Goal: Information Seeking & Learning: Learn about a topic

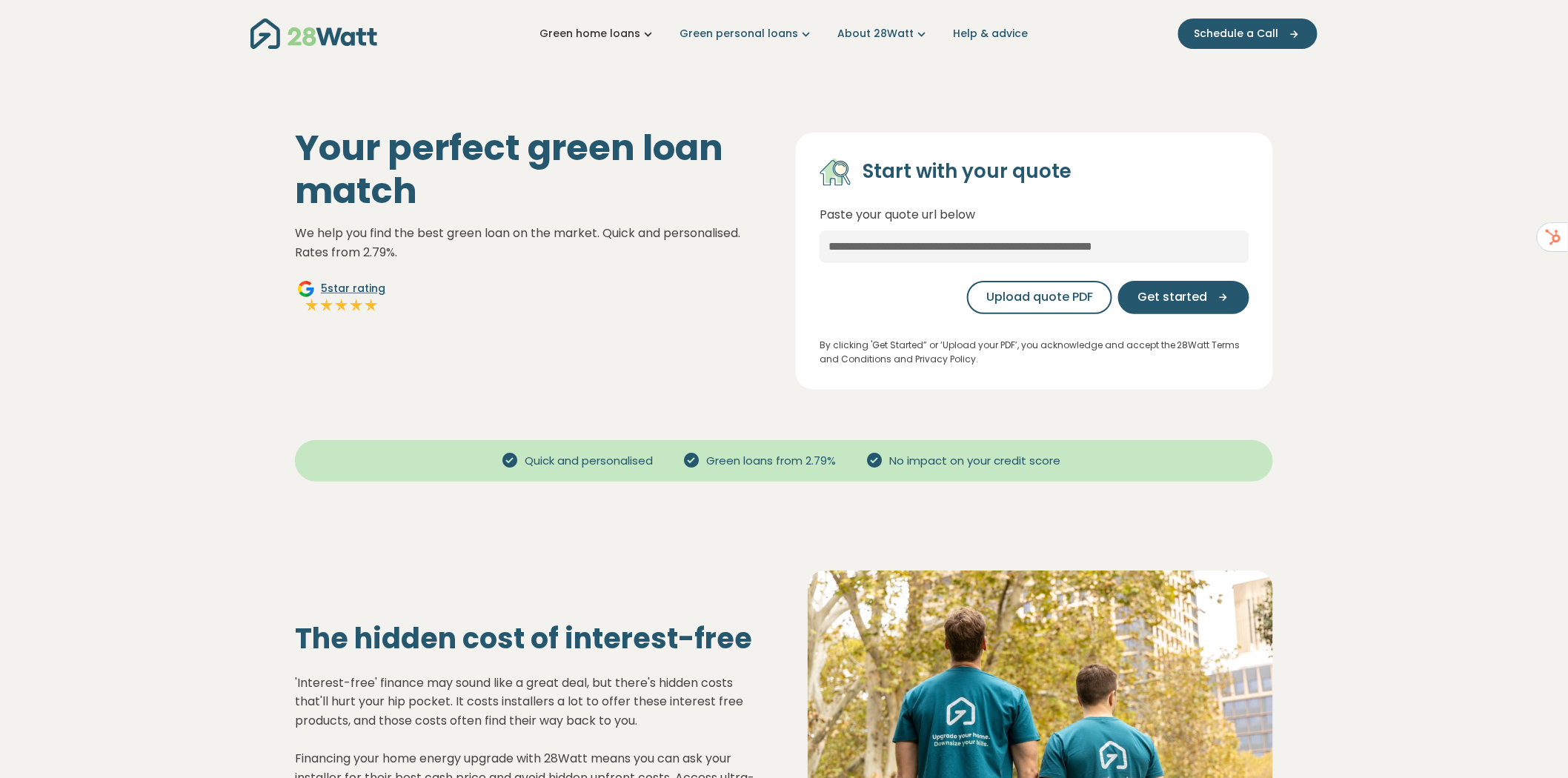
click at [632, 31] on link "Green home loans" at bounding box center [597, 33] width 116 height 15
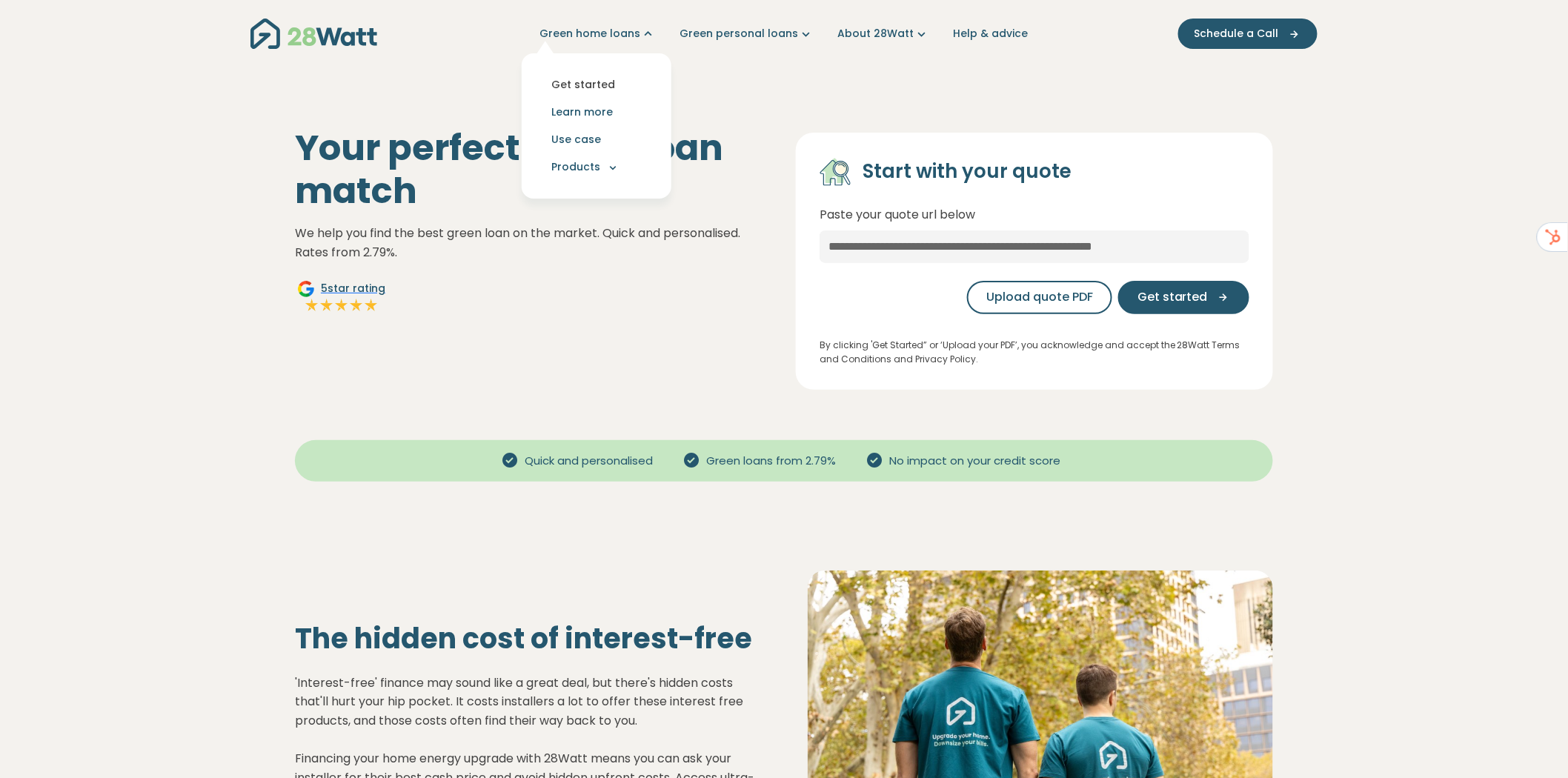
click at [607, 86] on link "Get started" at bounding box center [596, 85] width 126 height 27
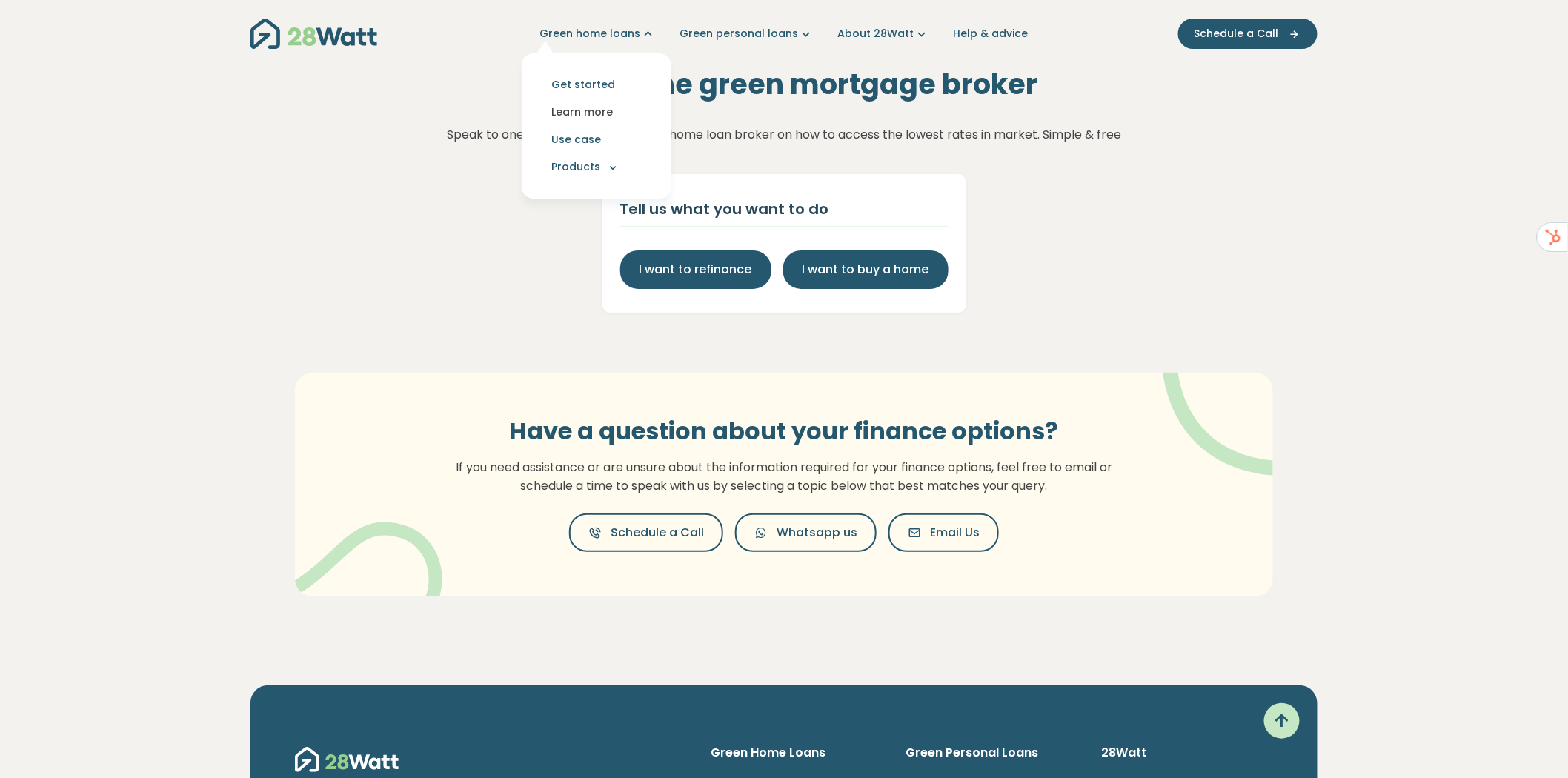
click at [587, 108] on link "Learn more" at bounding box center [596, 112] width 126 height 27
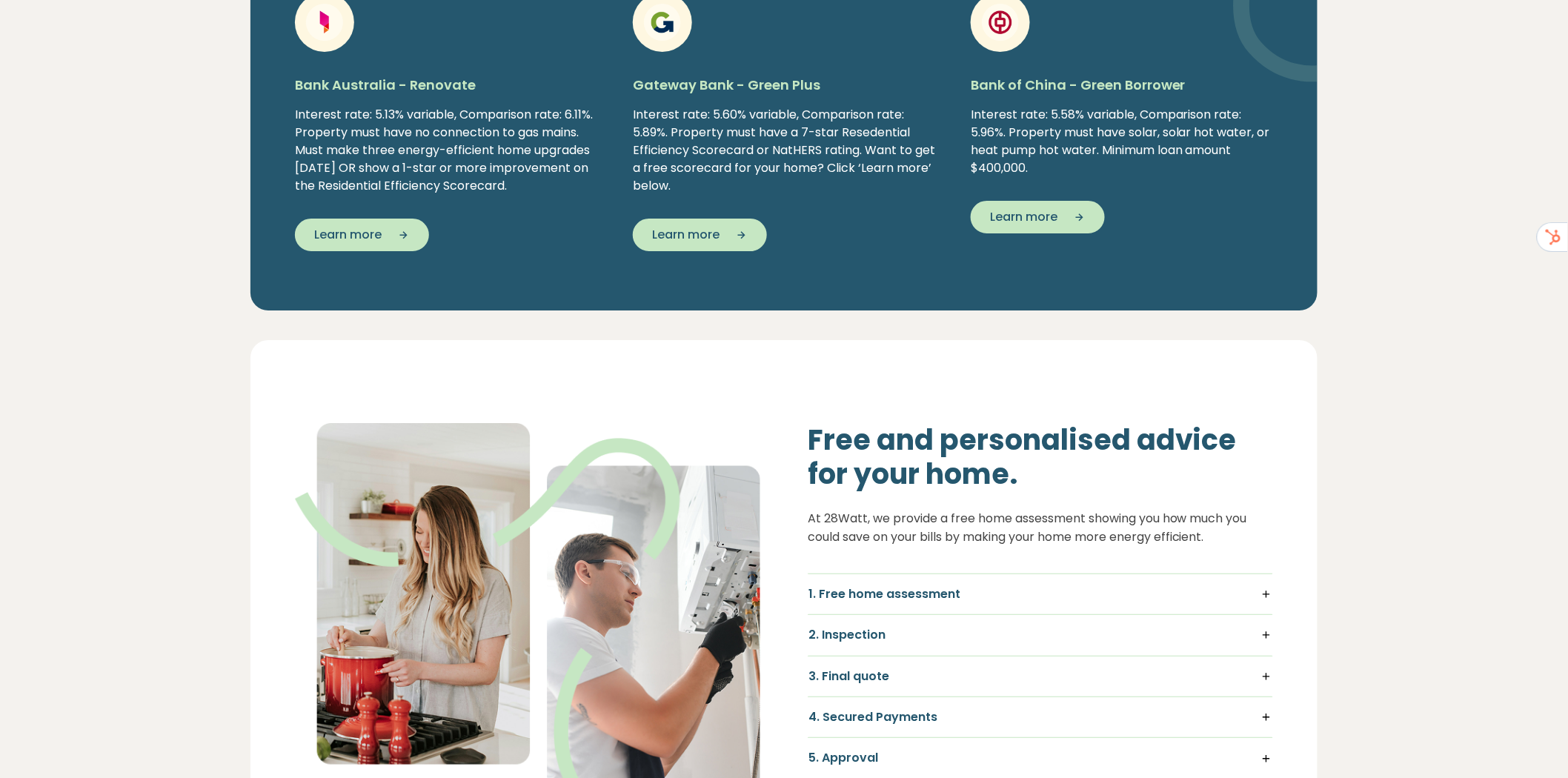
scroll to position [2141, 0]
click at [367, 251] on button "Learn more" at bounding box center [362, 235] width 134 height 33
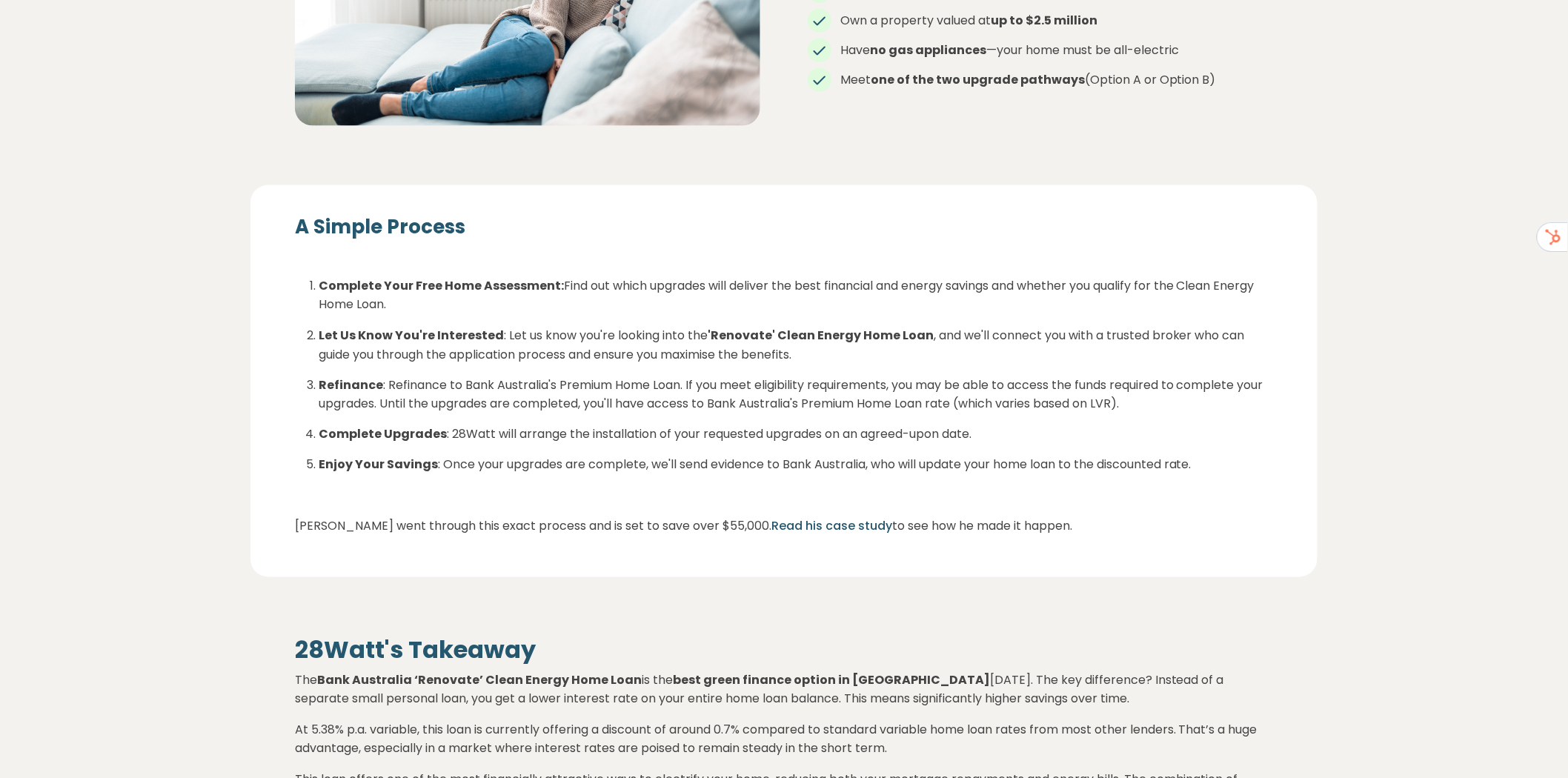
scroll to position [3129, 0]
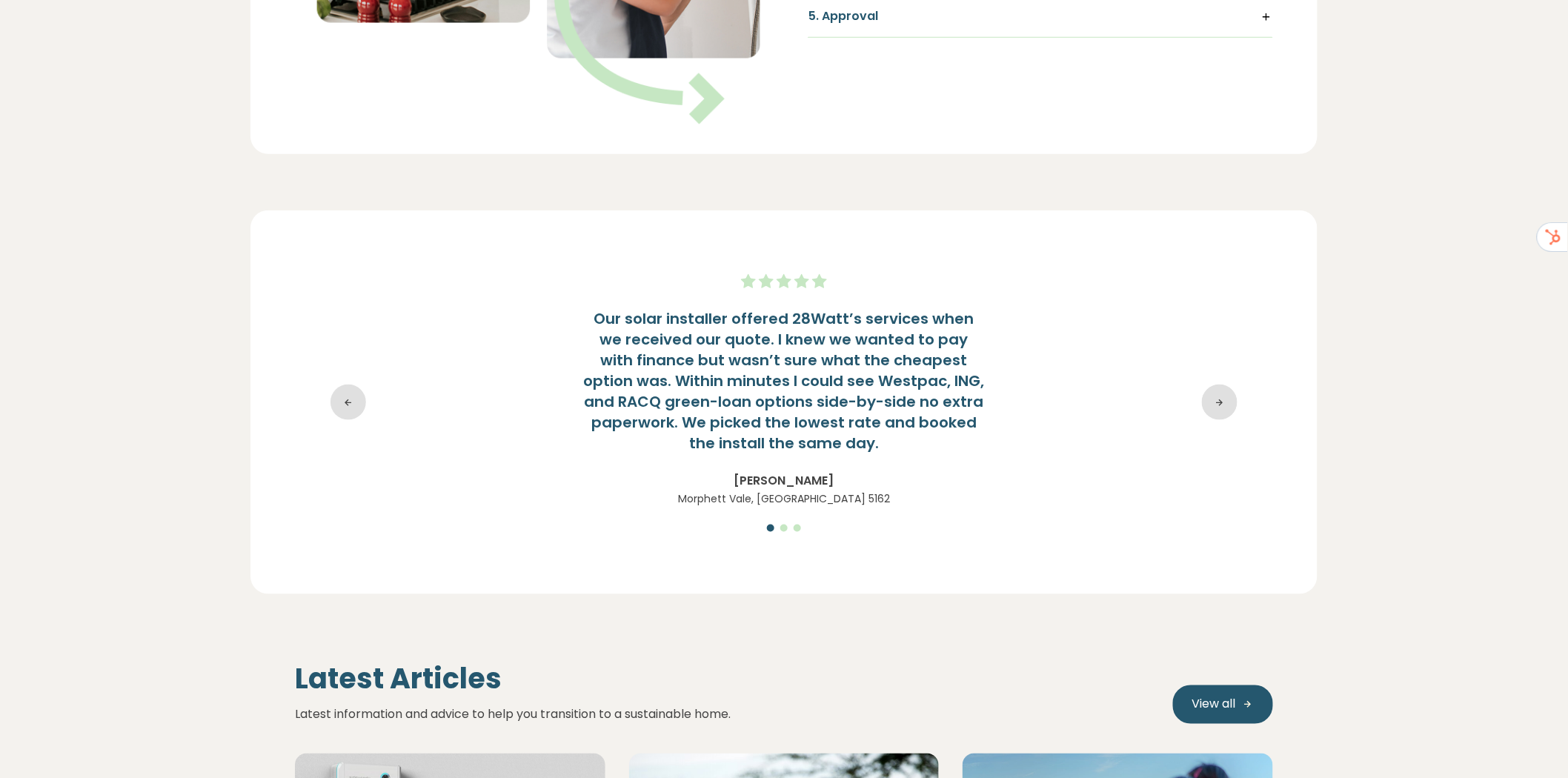
scroll to position [2306, 0]
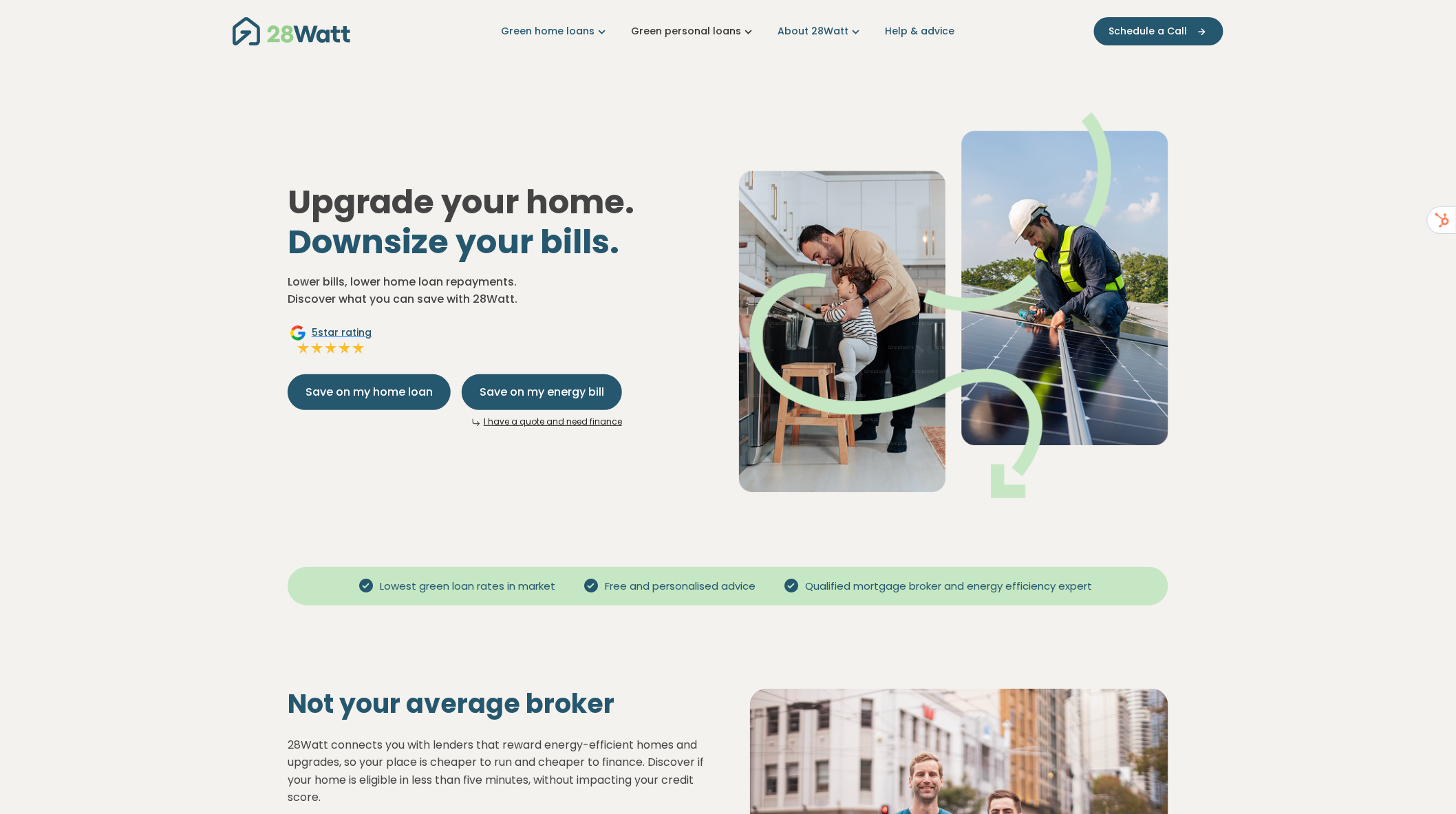
click at [705, 25] on link "Green personal loans" at bounding box center [693, 31] width 125 height 14
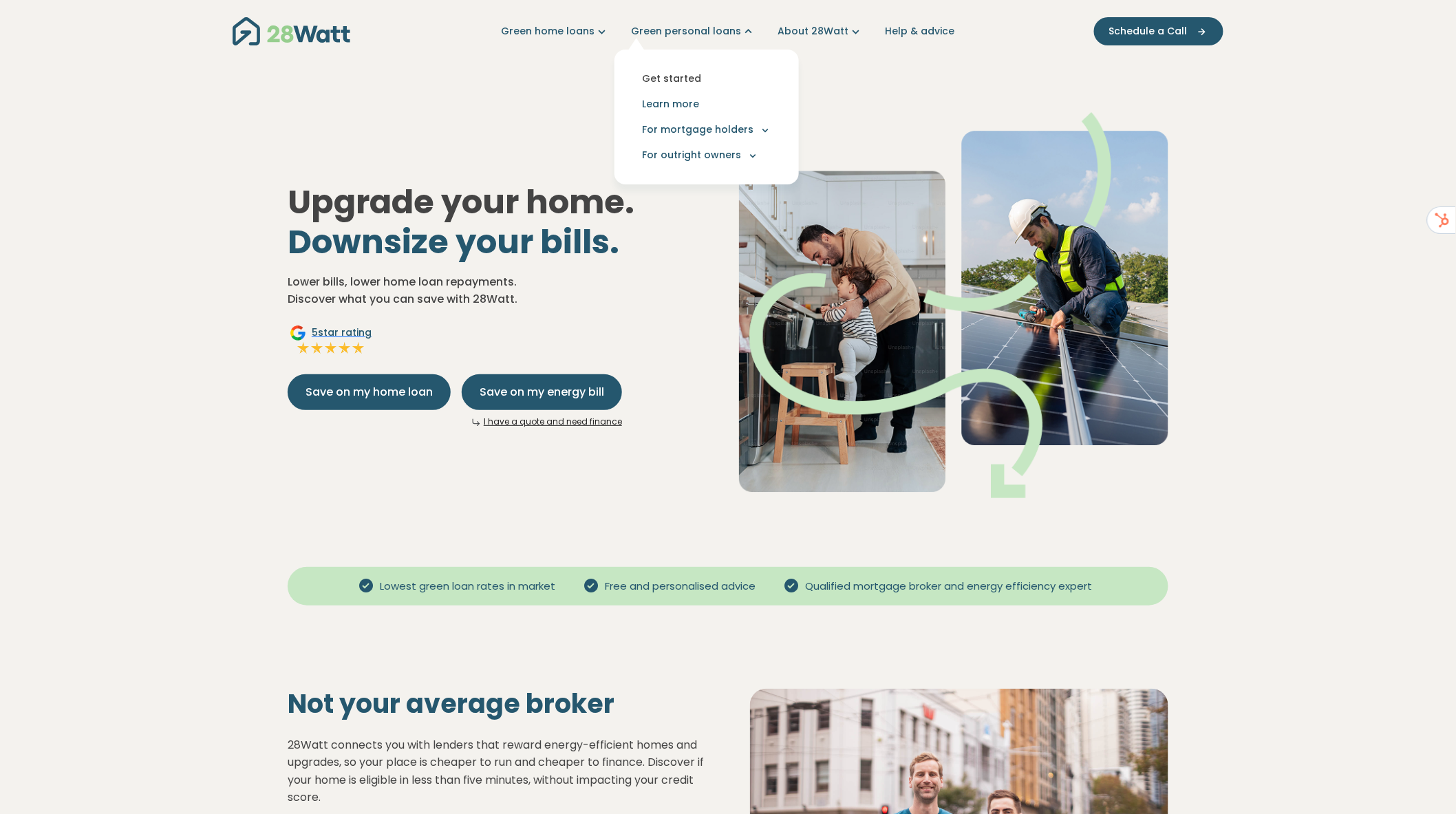
click at [690, 76] on link "Get started" at bounding box center [707, 79] width 162 height 25
